Goal: Browse casually: Explore the website without a specific task or goal

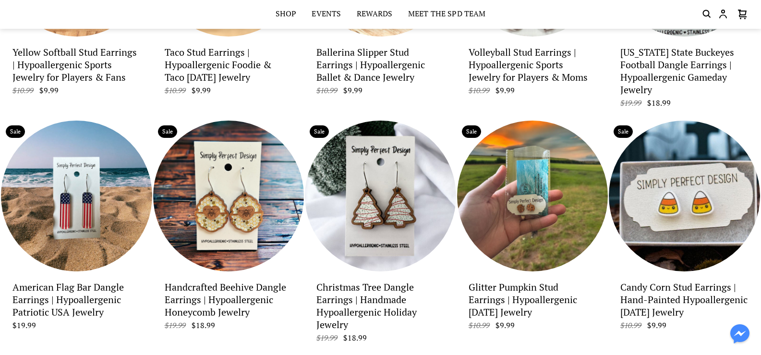
click at [412, 333] on p "$19.99 $18.99" at bounding box center [380, 338] width 128 height 10
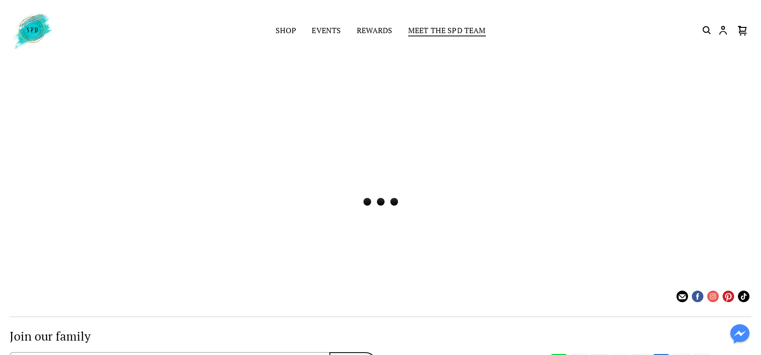
click at [459, 28] on link "Meet the SPD Team" at bounding box center [447, 30] width 78 height 13
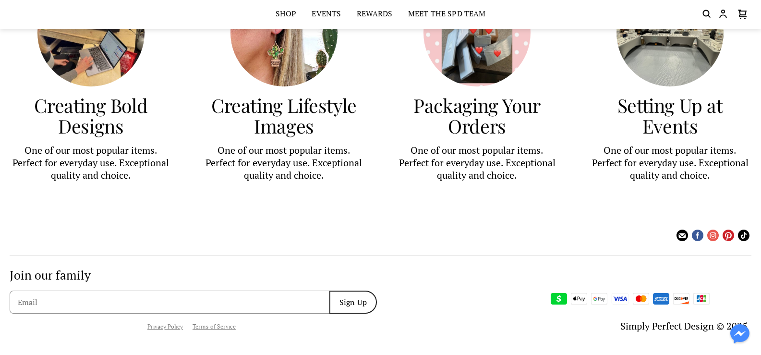
scroll to position [687, 0]
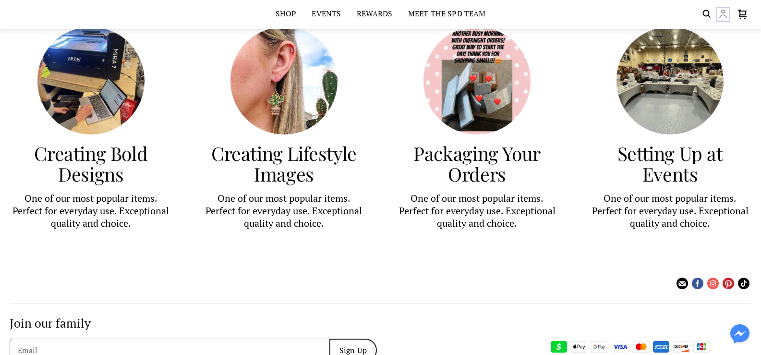
click at [722, 14] on icon "Customer account" at bounding box center [723, 14] width 12 height 12
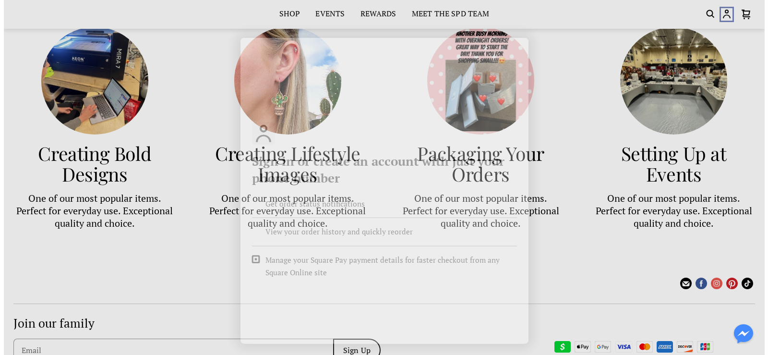
scroll to position [690, 0]
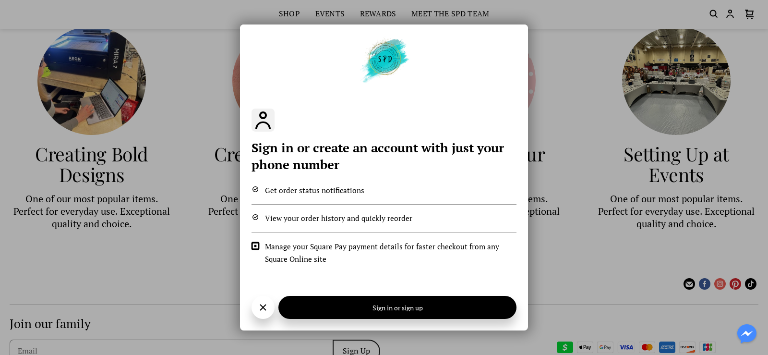
click at [566, 78] on div "Sign in or create an account with just your phone number Get order status notif…" at bounding box center [384, 177] width 768 height 355
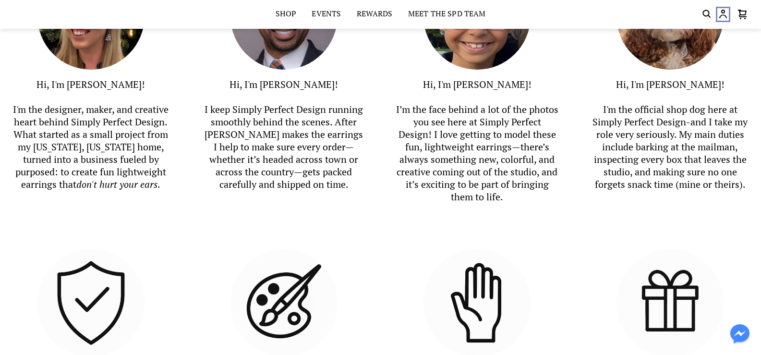
scroll to position [255, 0]
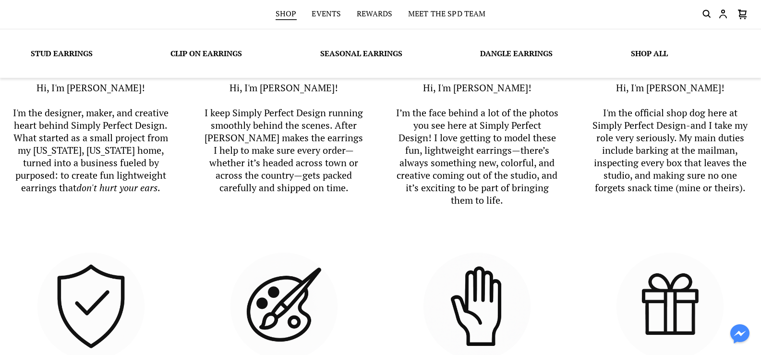
click at [286, 14] on link "Shop" at bounding box center [285, 14] width 21 height 13
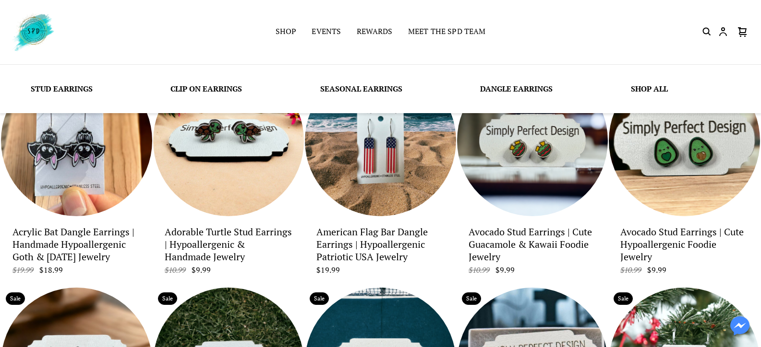
click at [58, 91] on link "Stud Earrings" at bounding box center [62, 89] width 62 height 11
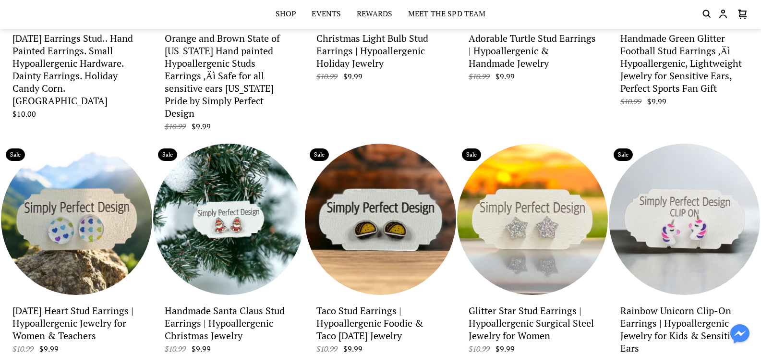
scroll to position [179, 0]
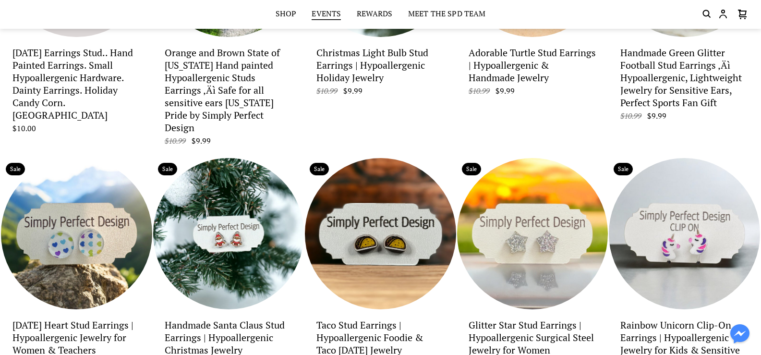
click at [318, 15] on link "Events" at bounding box center [325, 14] width 29 height 13
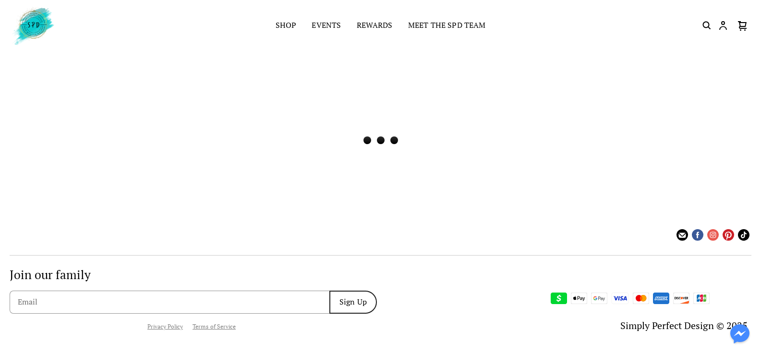
scroll to position [6, 0]
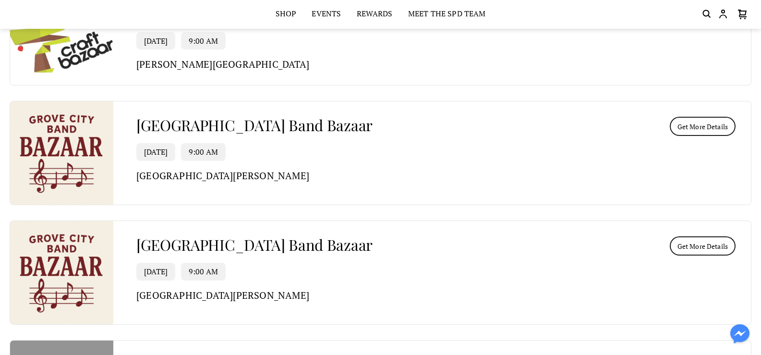
scroll to position [1872, 0]
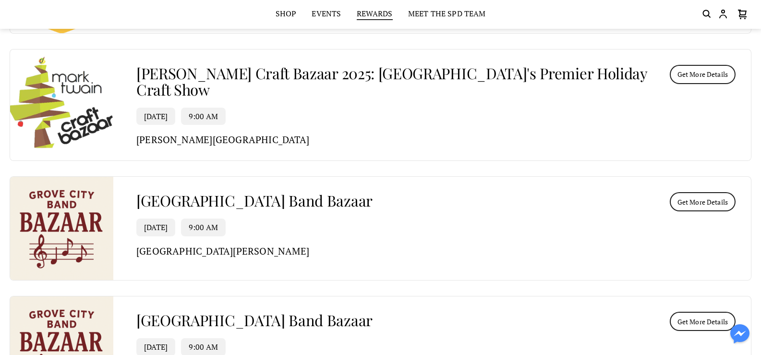
click at [380, 12] on link "Rewards" at bounding box center [375, 14] width 36 height 13
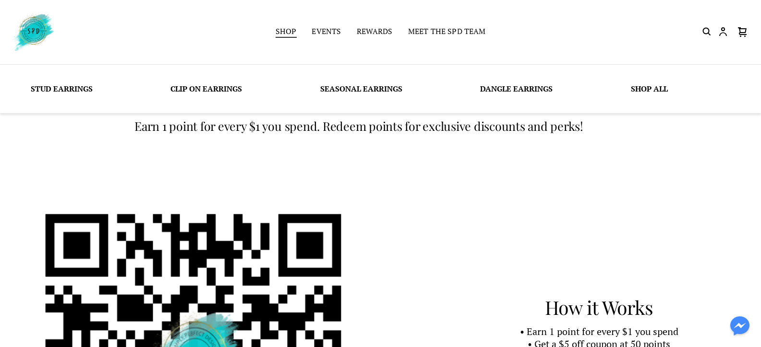
click at [283, 33] on link "Shop" at bounding box center [285, 31] width 21 height 13
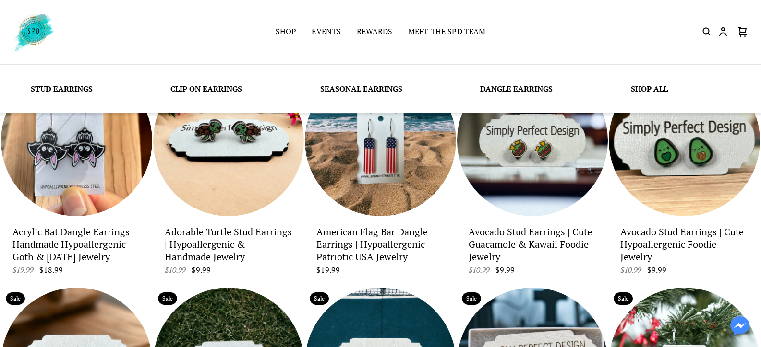
click at [225, 86] on link "Clip On Earrings" at bounding box center [206, 89] width 72 height 11
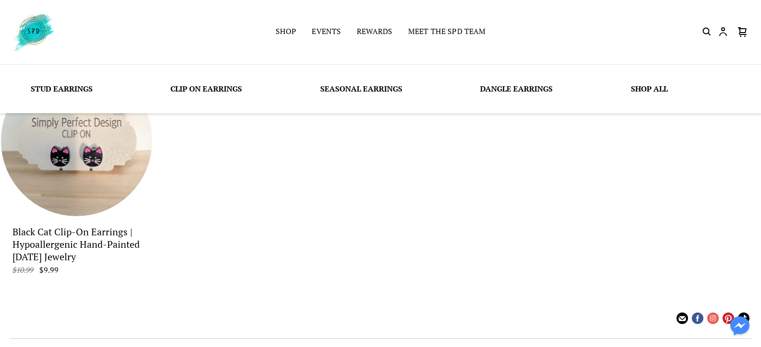
click at [489, 90] on link "Dangle Earrings" at bounding box center [516, 89] width 72 height 11
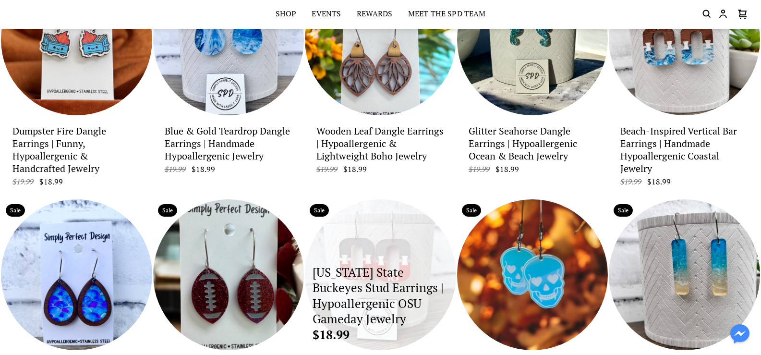
scroll to position [288, 0]
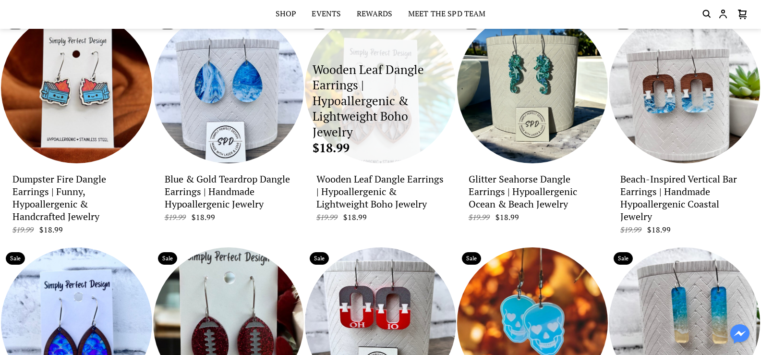
click at [375, 144] on p "$18.99" at bounding box center [380, 148] width 136 height 16
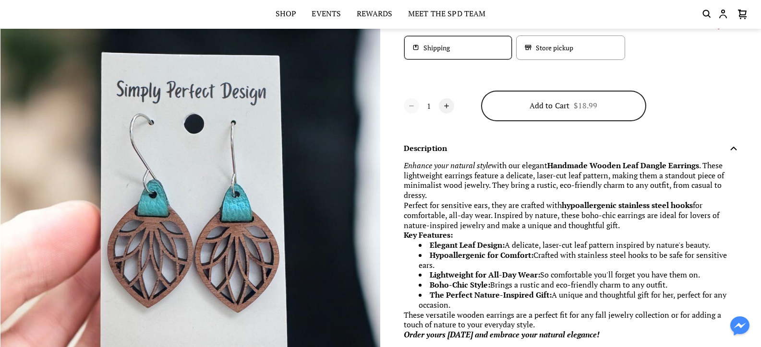
scroll to position [1248, 0]
